Goal: Navigation & Orientation: Find specific page/section

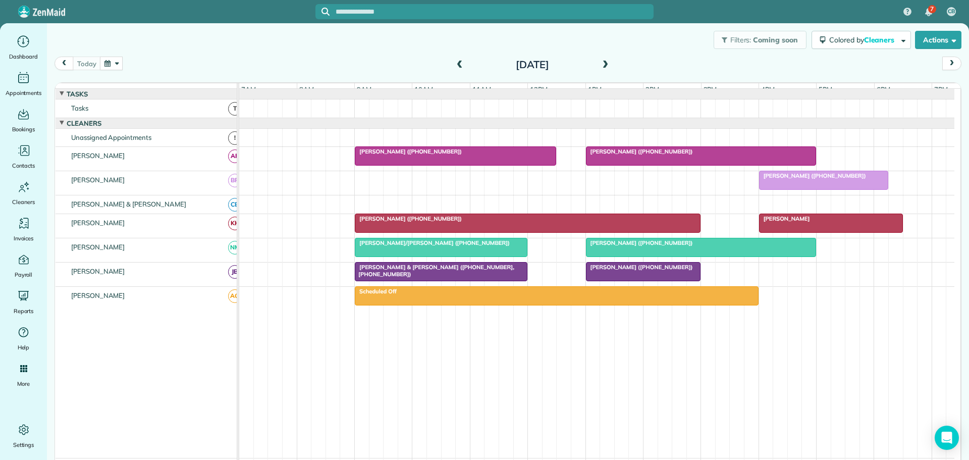
click at [621, 254] on div at bounding box center [701, 247] width 230 height 18
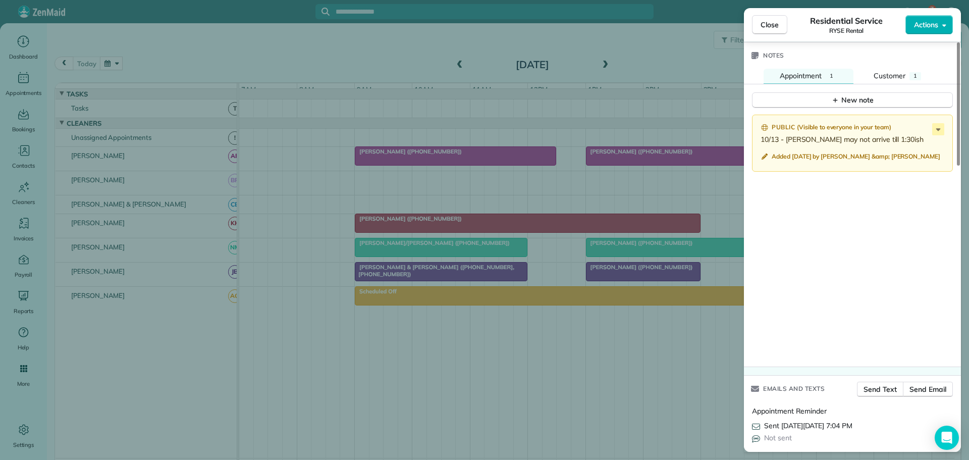
scroll to position [848, 0]
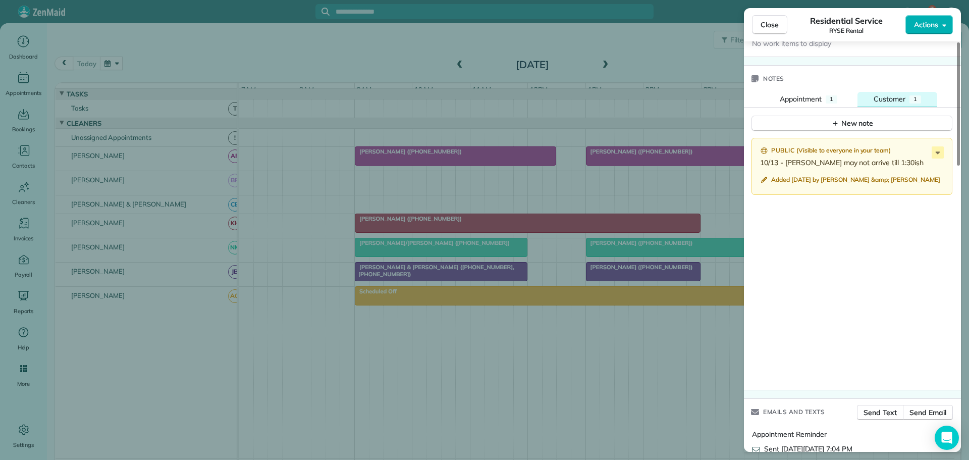
click at [882, 94] on span "Customer" at bounding box center [889, 98] width 32 height 9
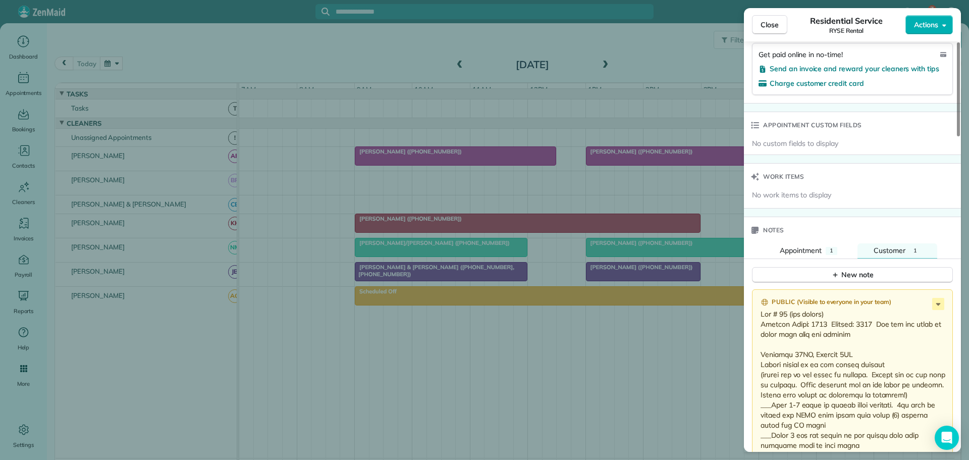
scroll to position [798, 0]
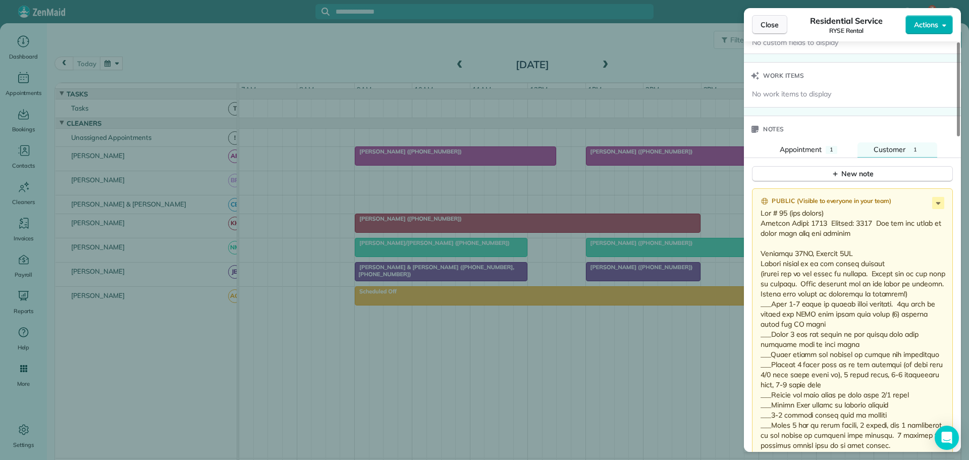
click at [765, 22] on span "Close" at bounding box center [769, 25] width 18 height 10
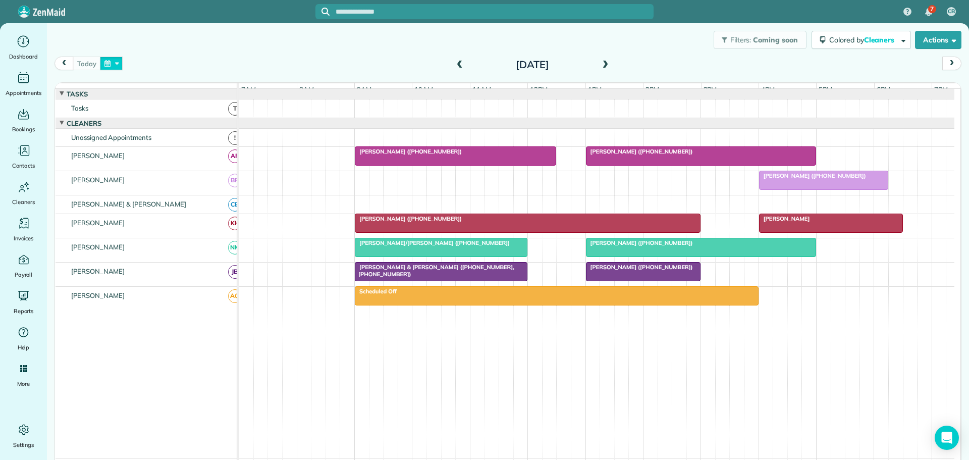
click at [118, 60] on button "button" at bounding box center [111, 63] width 23 height 14
click at [131, 66] on link "Prev" at bounding box center [136, 69] width 28 height 25
click at [200, 96] on link "4" at bounding box center [201, 99] width 16 height 16
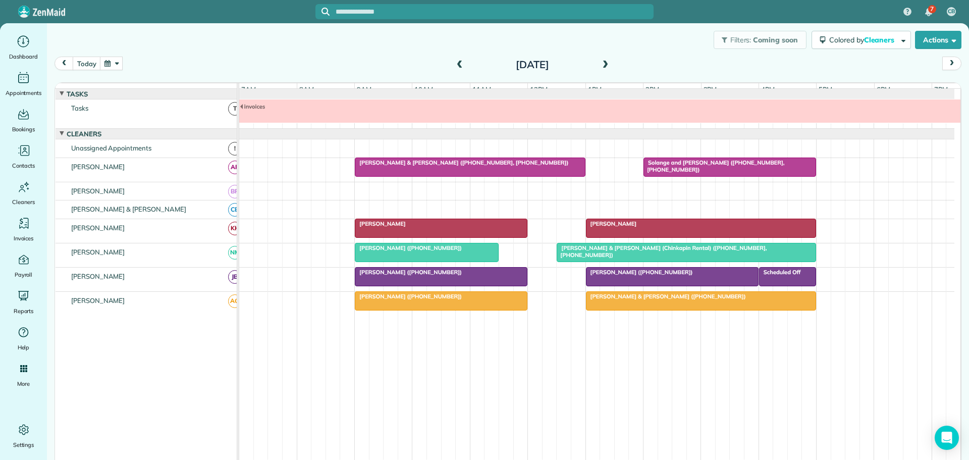
scroll to position [8, 0]
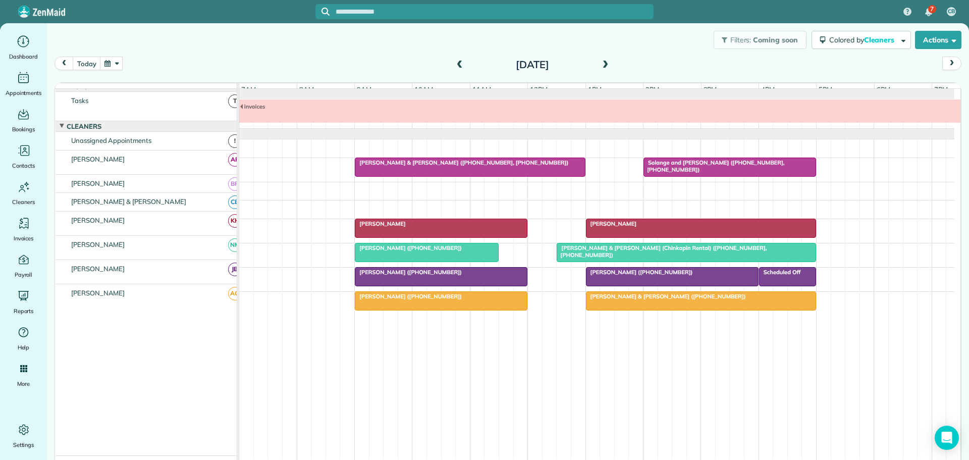
click at [121, 61] on button "button" at bounding box center [111, 63] width 23 height 14
click at [135, 68] on link "Prev" at bounding box center [136, 69] width 28 height 25
click at [170, 112] on link "9" at bounding box center [168, 115] width 16 height 16
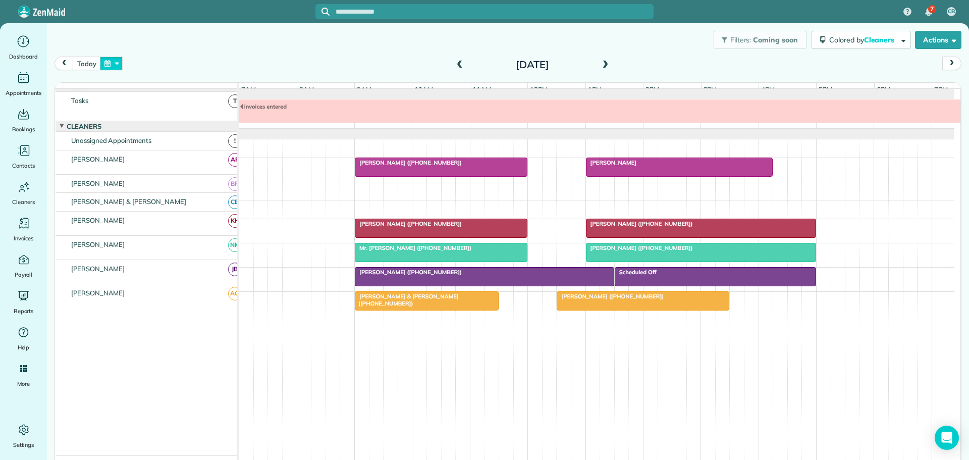
click at [109, 64] on button "button" at bounding box center [111, 63] width 23 height 14
click at [133, 69] on link "Prev" at bounding box center [136, 69] width 28 height 25
click at [153, 127] on link "15" at bounding box center [152, 131] width 16 height 16
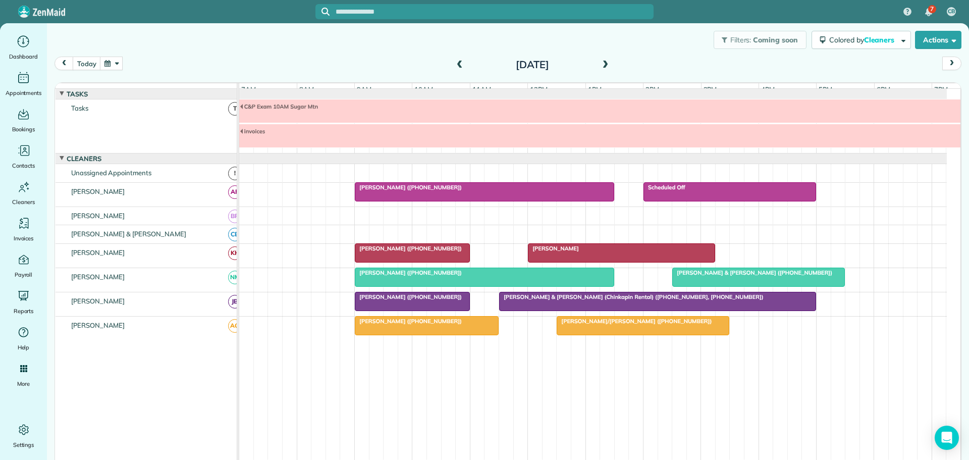
scroll to position [4, 0]
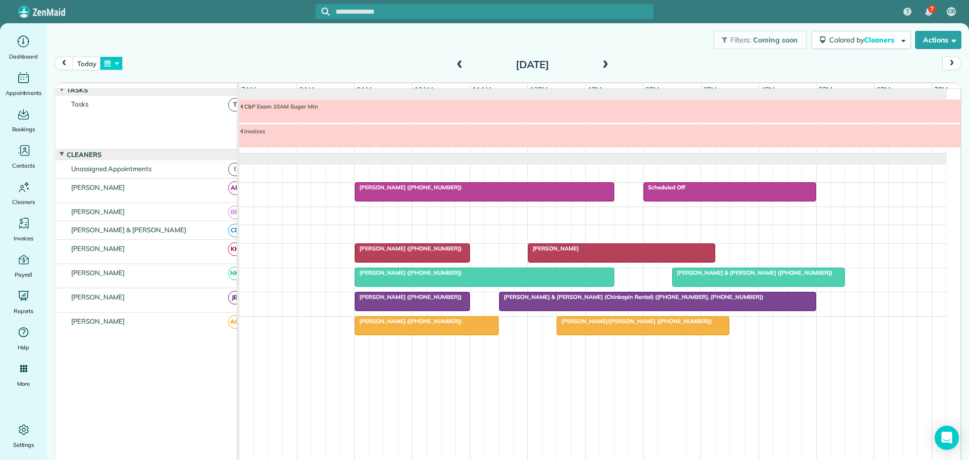
click at [118, 64] on button "button" at bounding box center [111, 63] width 23 height 14
click at [134, 68] on link "Prev" at bounding box center [136, 69] width 28 height 25
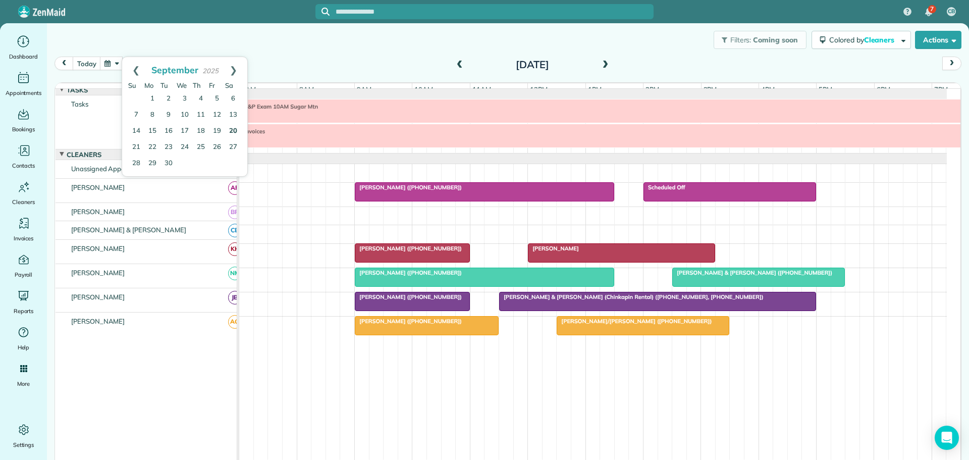
click at [231, 129] on link "20" at bounding box center [233, 131] width 16 height 16
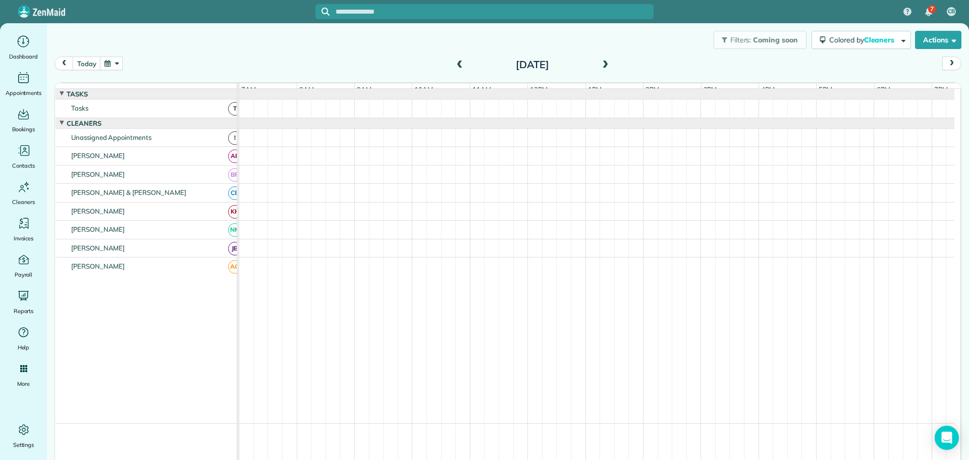
scroll to position [8, 0]
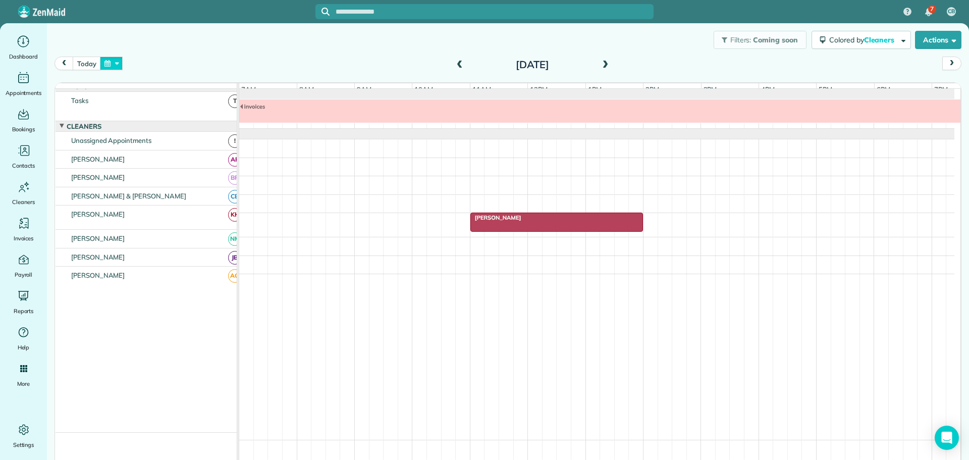
click at [116, 64] on button "button" at bounding box center [111, 63] width 23 height 14
click at [134, 71] on link "Prev" at bounding box center [136, 69] width 28 height 25
click at [214, 145] on link "26" at bounding box center [217, 147] width 16 height 16
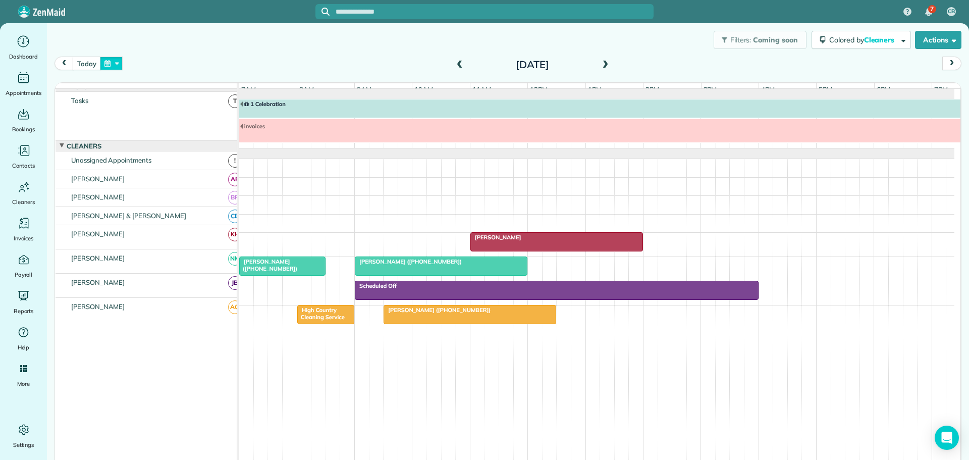
click at [116, 62] on button "button" at bounding box center [111, 63] width 23 height 14
click at [137, 70] on link "Prev" at bounding box center [136, 69] width 28 height 25
click at [154, 160] on link "29" at bounding box center [152, 163] width 16 height 16
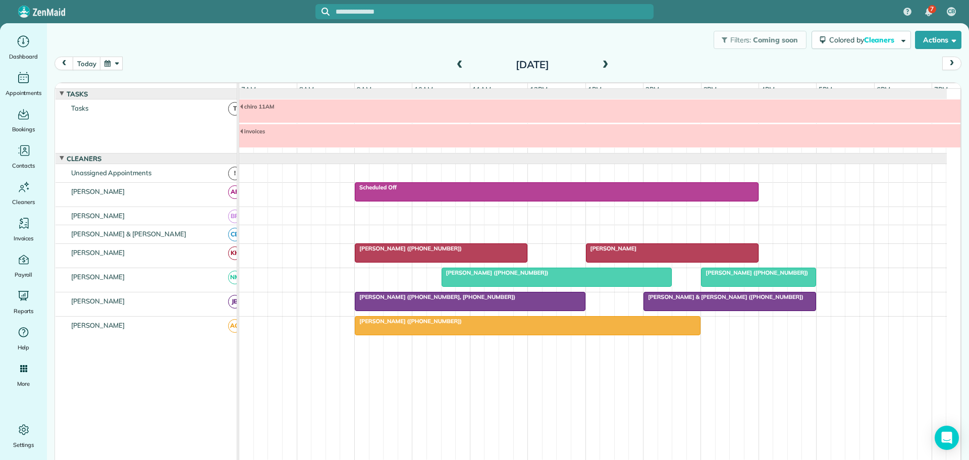
scroll to position [4, 0]
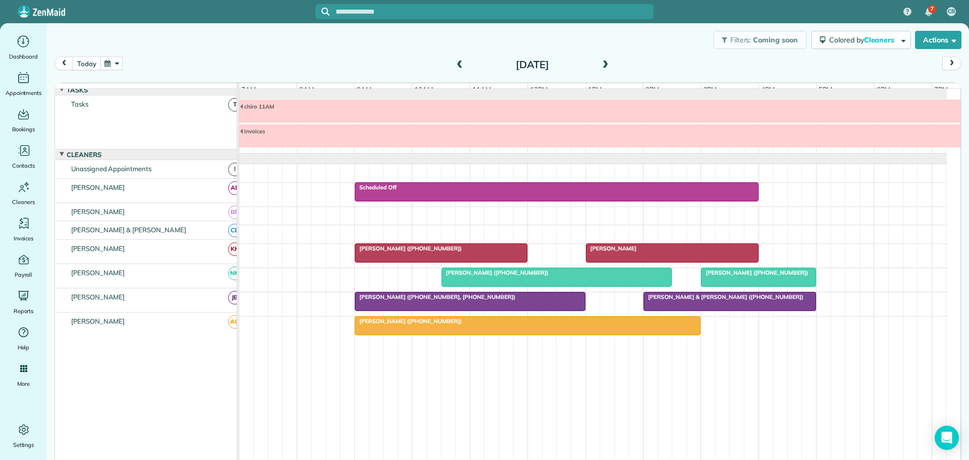
click at [84, 64] on button "today" at bounding box center [87, 63] width 28 height 14
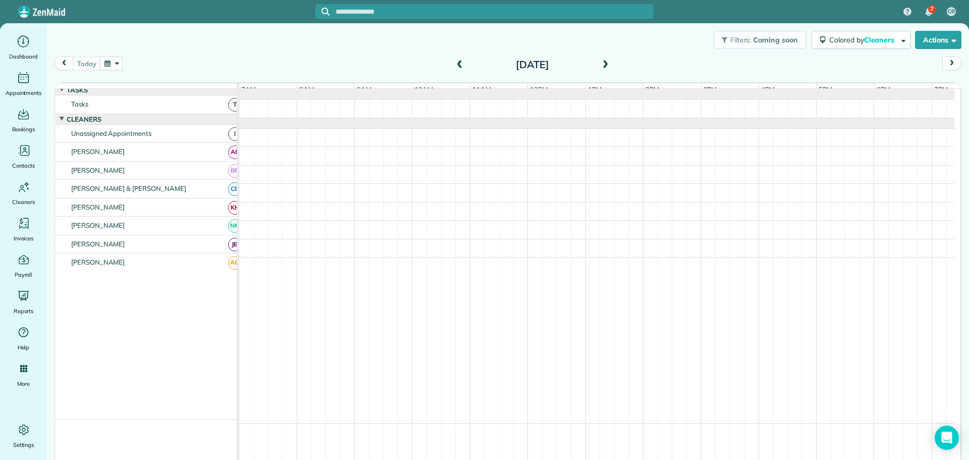
scroll to position [0, 0]
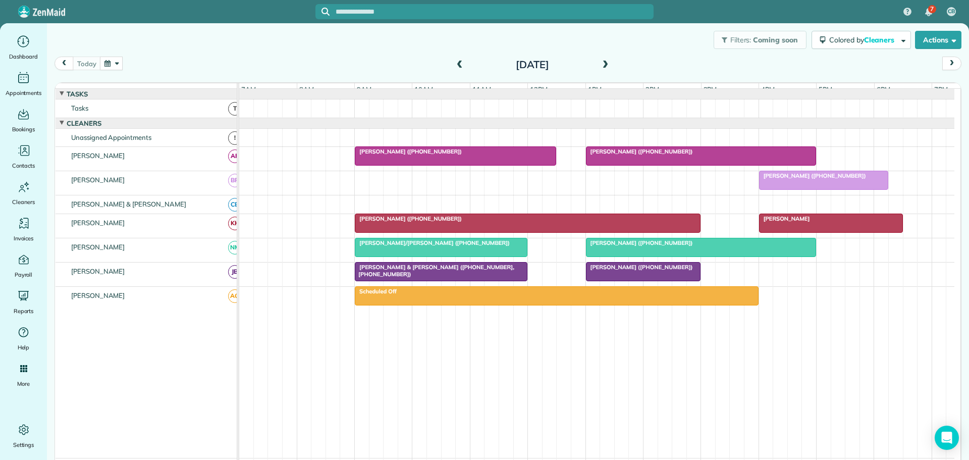
click at [384, 155] on span "[PERSON_NAME] ([PHONE_NUMBER])" at bounding box center [408, 151] width 108 height 7
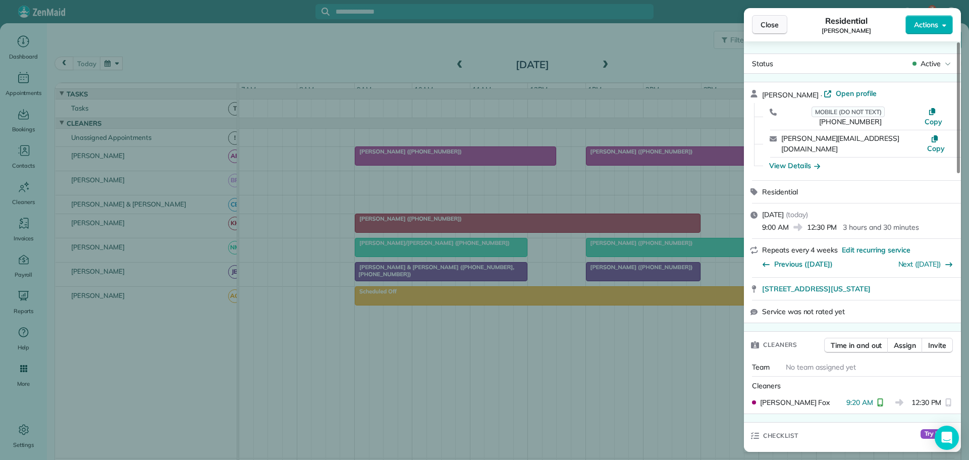
click at [768, 24] on span "Close" at bounding box center [769, 25] width 18 height 10
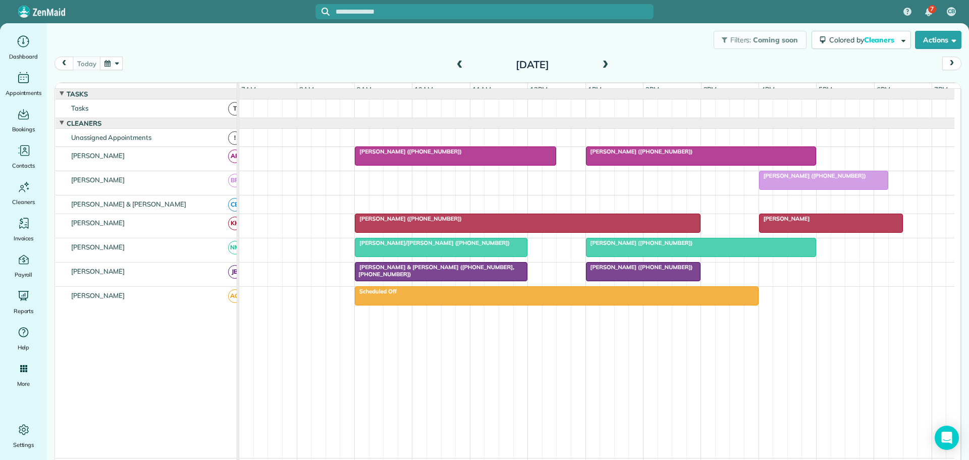
click at [457, 222] on div "[PERSON_NAME] ([PHONE_NUMBER])" at bounding box center [527, 218] width 339 height 7
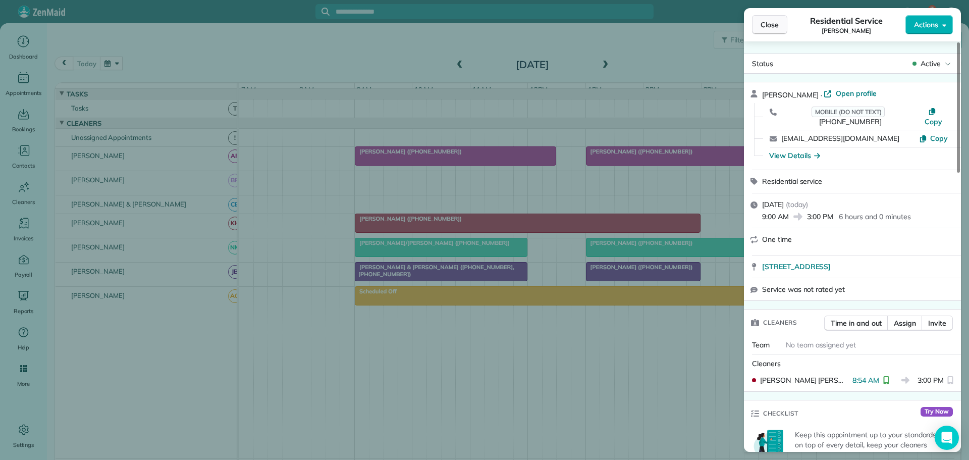
click at [778, 29] on span "Close" at bounding box center [769, 25] width 18 height 10
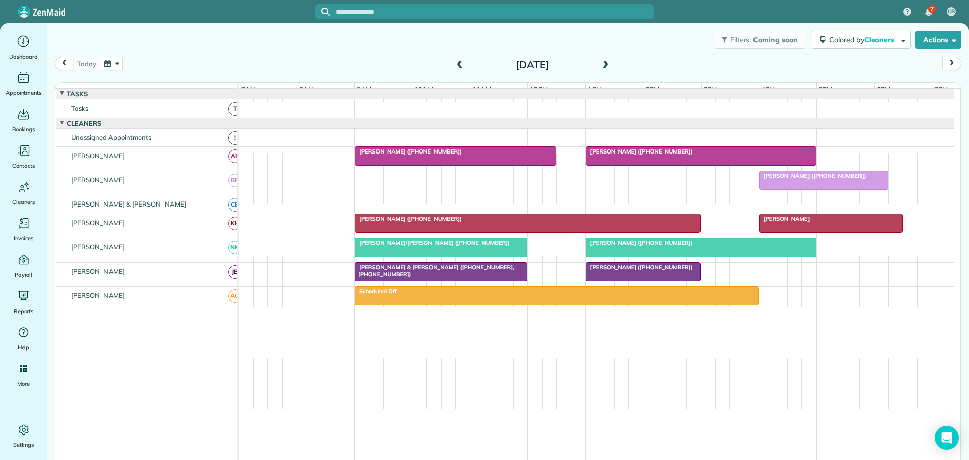
click at [464, 246] on div "[PERSON_NAME]/[PERSON_NAME] ([PHONE_NUMBER])" at bounding box center [441, 242] width 166 height 7
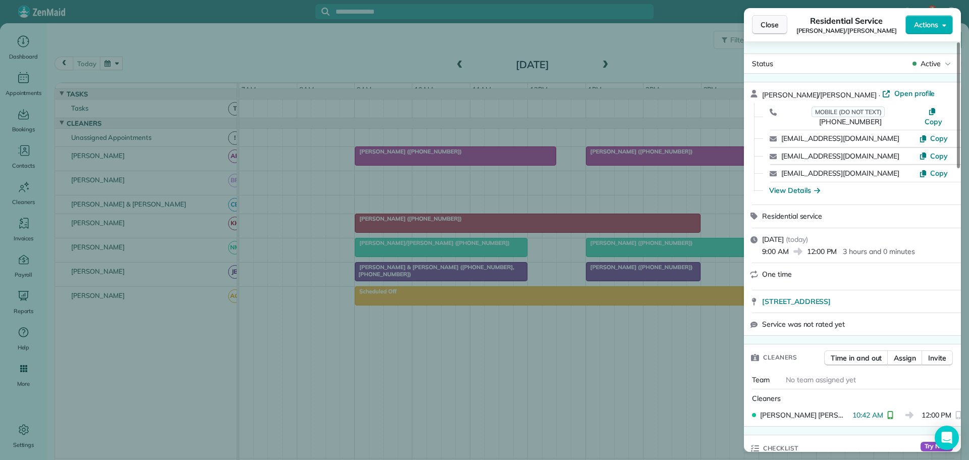
click at [769, 25] on span "Close" at bounding box center [769, 25] width 18 height 10
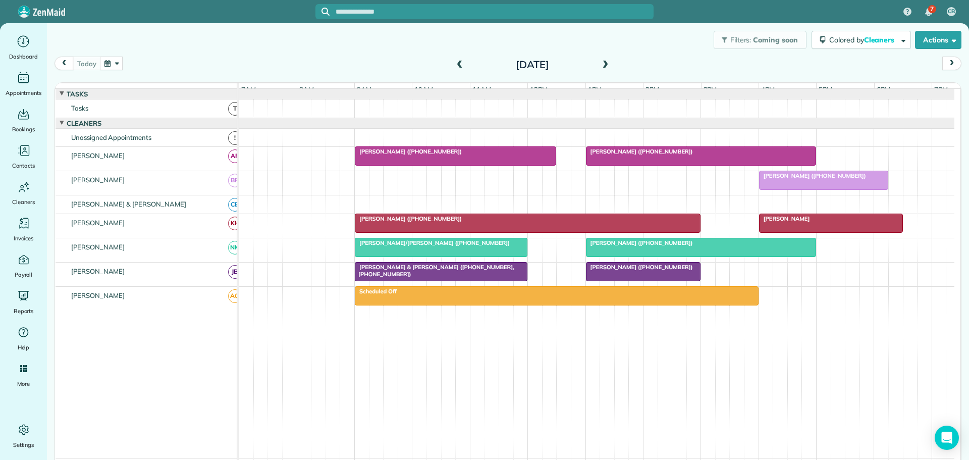
click at [418, 277] on span "[PERSON_NAME] & [PERSON_NAME] ([PHONE_NUMBER], [PHONE_NUMBER])" at bounding box center [434, 270] width 160 height 14
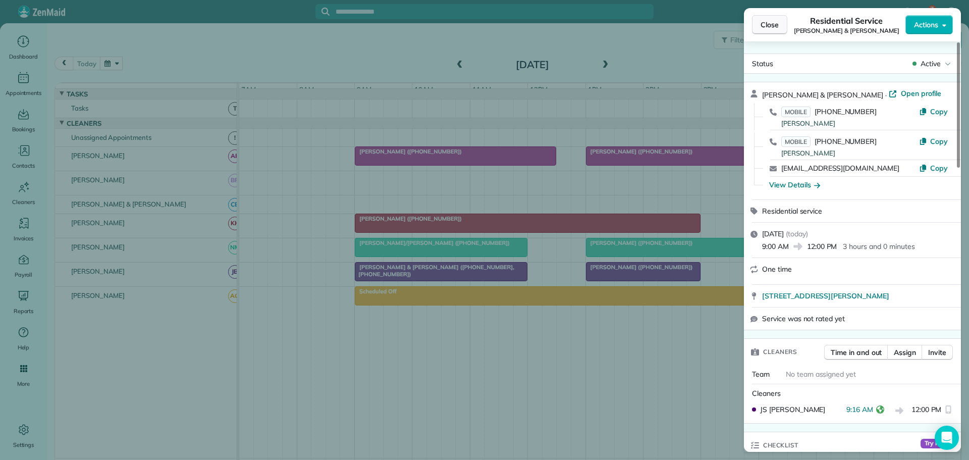
click at [765, 24] on span "Close" at bounding box center [769, 25] width 18 height 10
